Goal: Transaction & Acquisition: Subscribe to service/newsletter

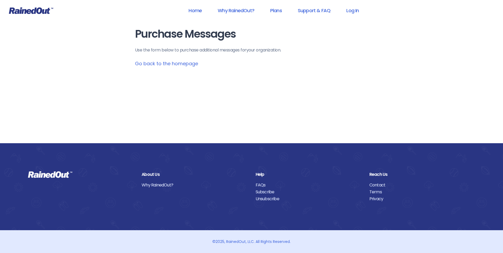
click at [193, 62] on link "Go back to the homepage" at bounding box center [166, 63] width 63 height 7
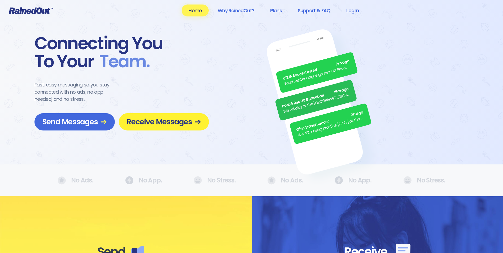
click at [172, 120] on span "Receive Messages" at bounding box center [164, 121] width 74 height 9
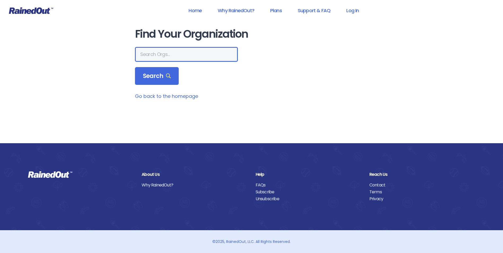
click at [183, 53] on input "text" at bounding box center [186, 54] width 103 height 15
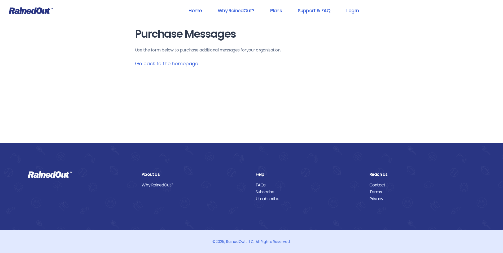
click at [194, 10] on link "Home" at bounding box center [195, 11] width 27 height 12
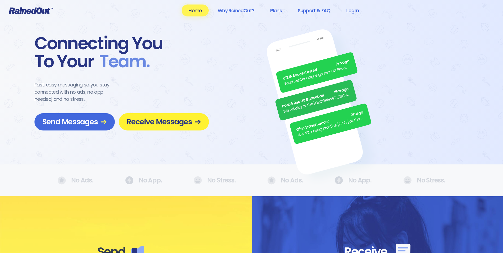
click at [165, 119] on span "Receive Messages" at bounding box center [164, 121] width 74 height 9
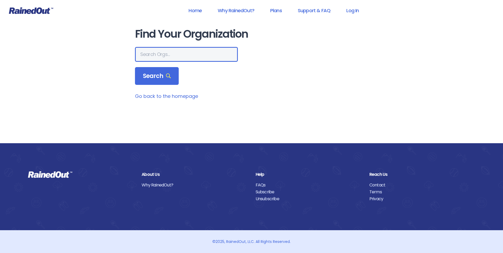
click at [196, 54] on input "text" at bounding box center [186, 54] width 103 height 15
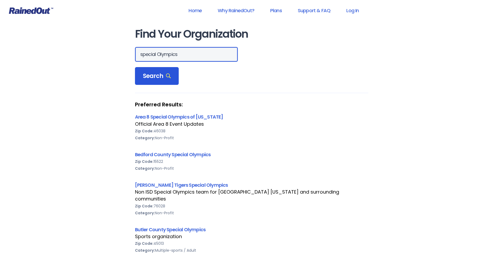
type input "special Olympics"
click at [163, 78] on span "Search" at bounding box center [157, 75] width 28 height 7
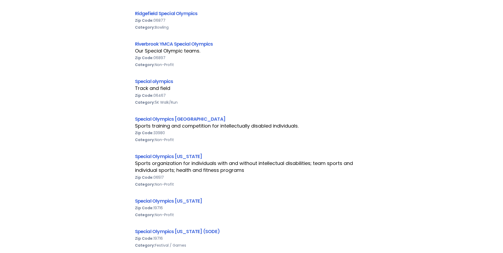
scroll to position [610, 0]
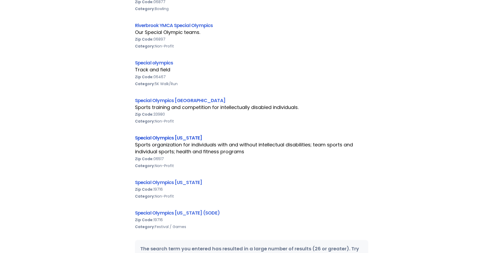
click at [183, 134] on link "Special Olympics Connecticut" at bounding box center [168, 137] width 67 height 7
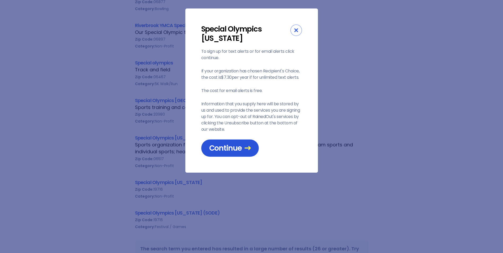
click at [214, 145] on span "Continue" at bounding box center [230, 147] width 42 height 9
